Goal: Task Accomplishment & Management: Use online tool/utility

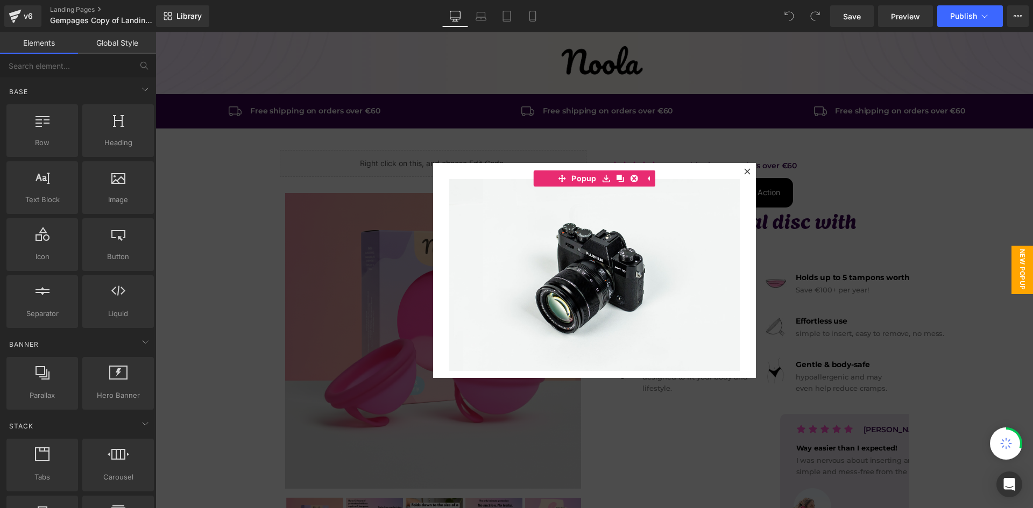
click at [530, 62] on div at bounding box center [593, 270] width 877 height 476
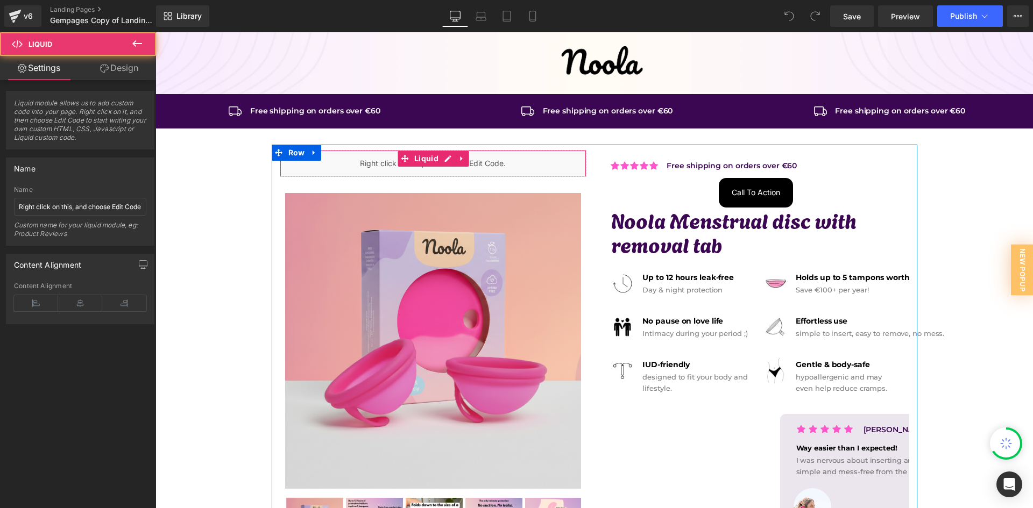
click at [511, 168] on div "Liquid" at bounding box center [433, 163] width 307 height 27
